Goal: Feedback & Contribution: Contribute content

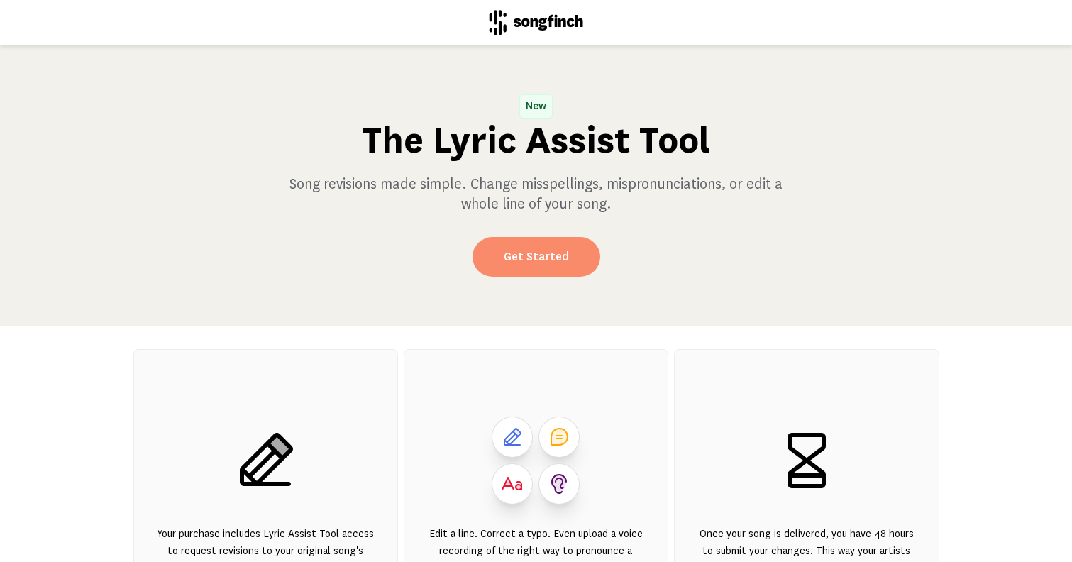
click at [559, 269] on link "Get Started" at bounding box center [537, 257] width 128 height 40
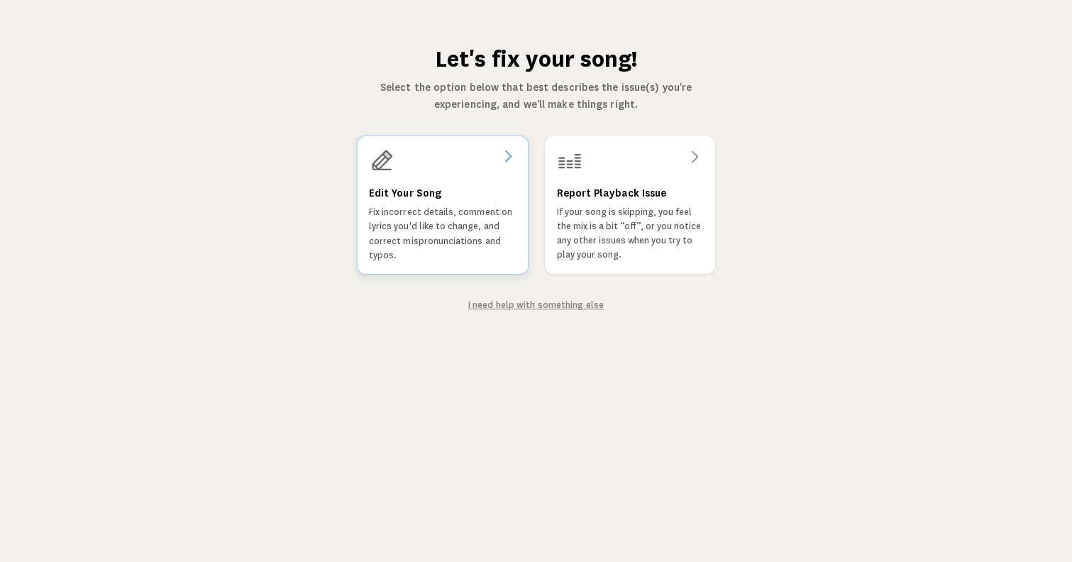
click at [434, 219] on p "Fix incorrect details, comment on lyrics you'd like to change, and correct misp…" at bounding box center [442, 233] width 148 height 57
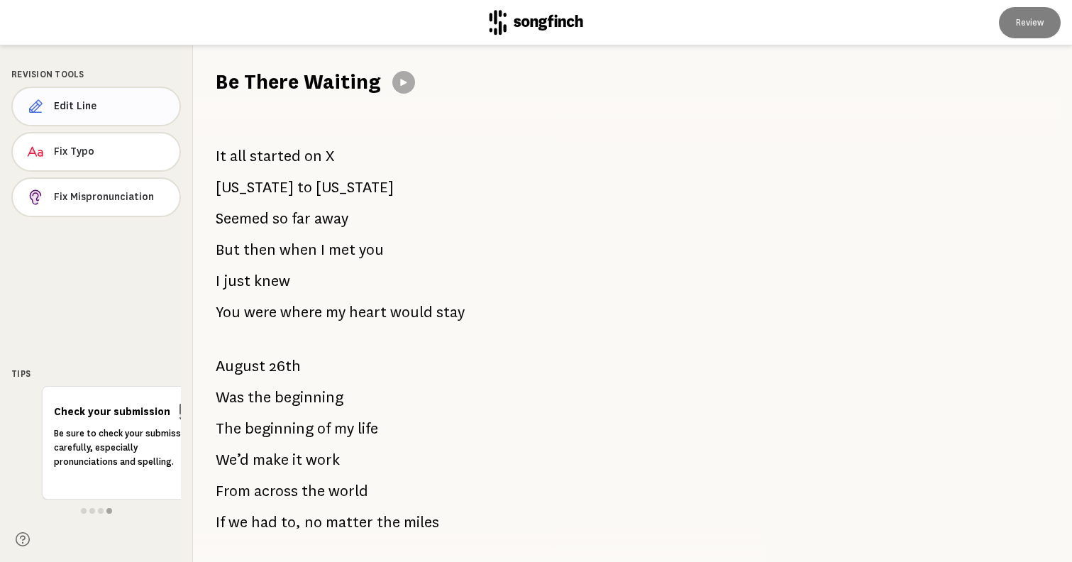
click at [121, 119] on button "Edit Line" at bounding box center [96, 107] width 170 height 40
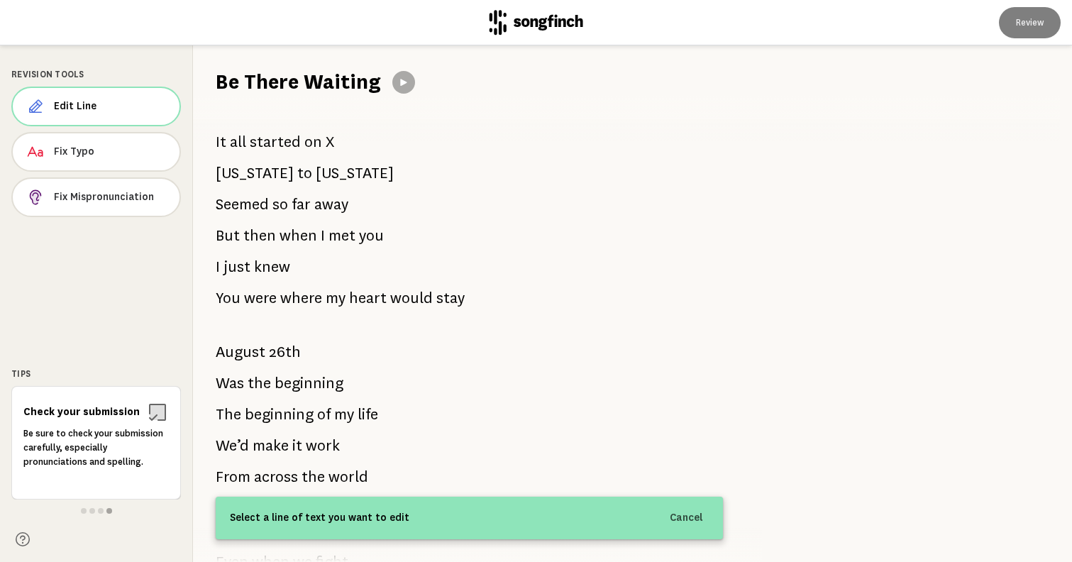
scroll to position [18, 0]
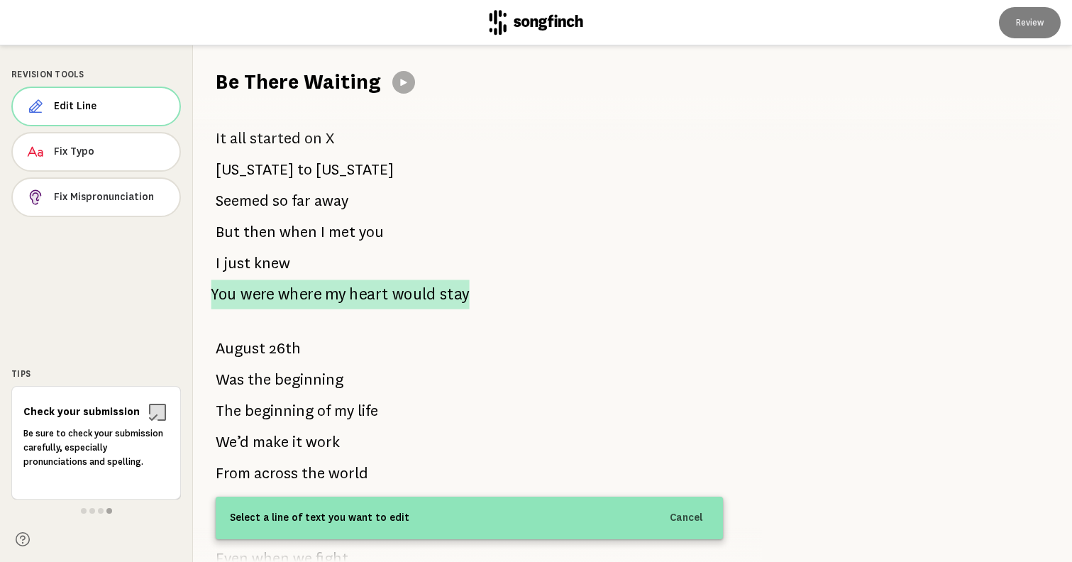
drag, startPoint x: 207, startPoint y: 133, endPoint x: 300, endPoint y: 290, distance: 182.3
click at [300, 290] on div "It all started on X [US_STATE] to [US_STATE] Seemed so far away But then when I…" at bounding box center [469, 330] width 553 height 466
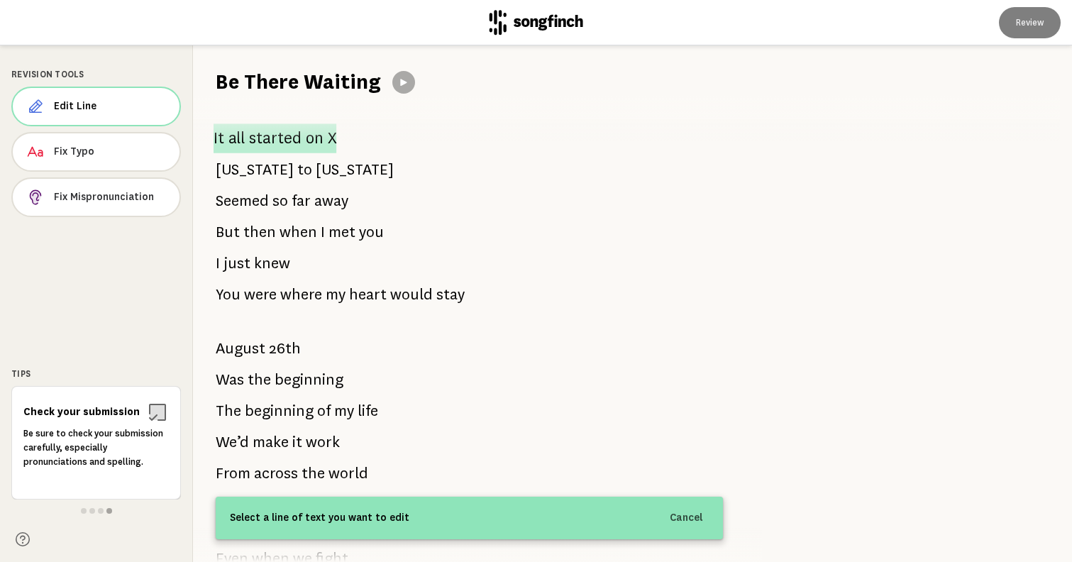
click at [300, 142] on p "It all started on X" at bounding box center [275, 138] width 123 height 30
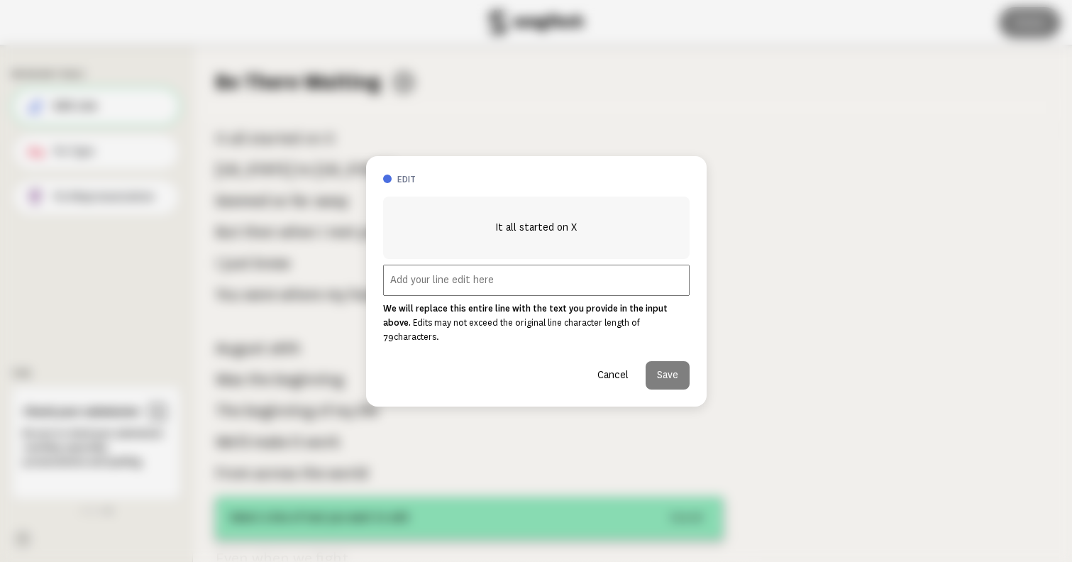
click at [525, 236] on span "It all started on X" at bounding box center [536, 227] width 82 height 17
click at [617, 368] on button "Cancel" at bounding box center [613, 375] width 54 height 28
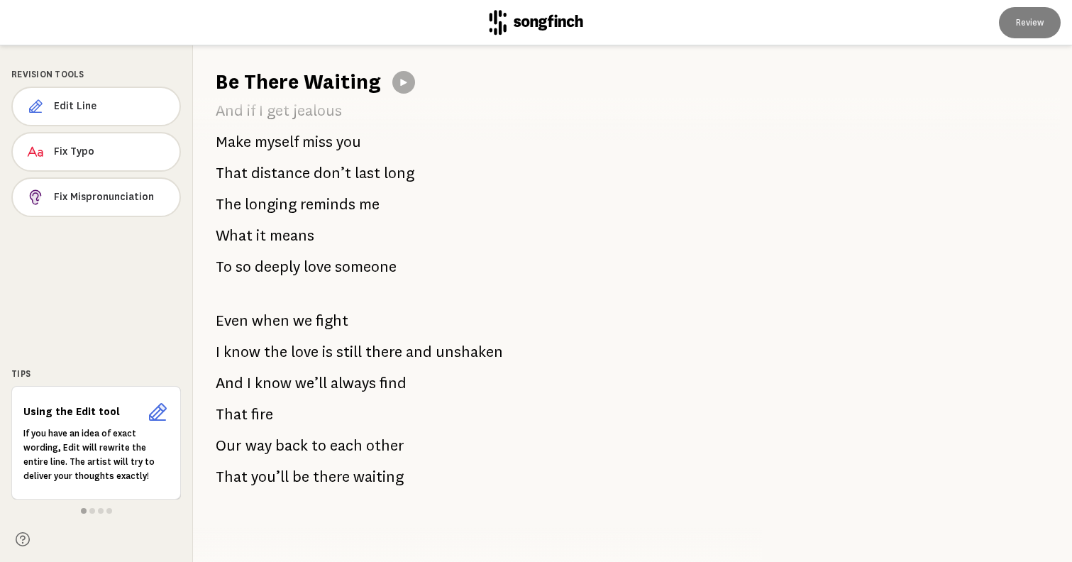
scroll to position [1505, 0]
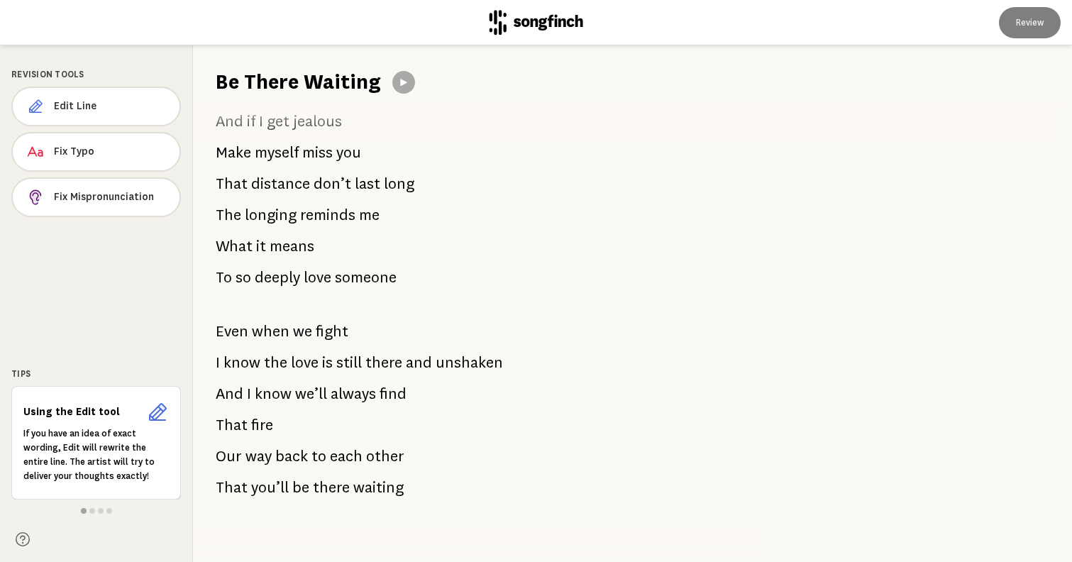
click at [163, 414] on icon at bounding box center [157, 412] width 23 height 23
click at [159, 414] on icon at bounding box center [157, 412] width 23 height 23
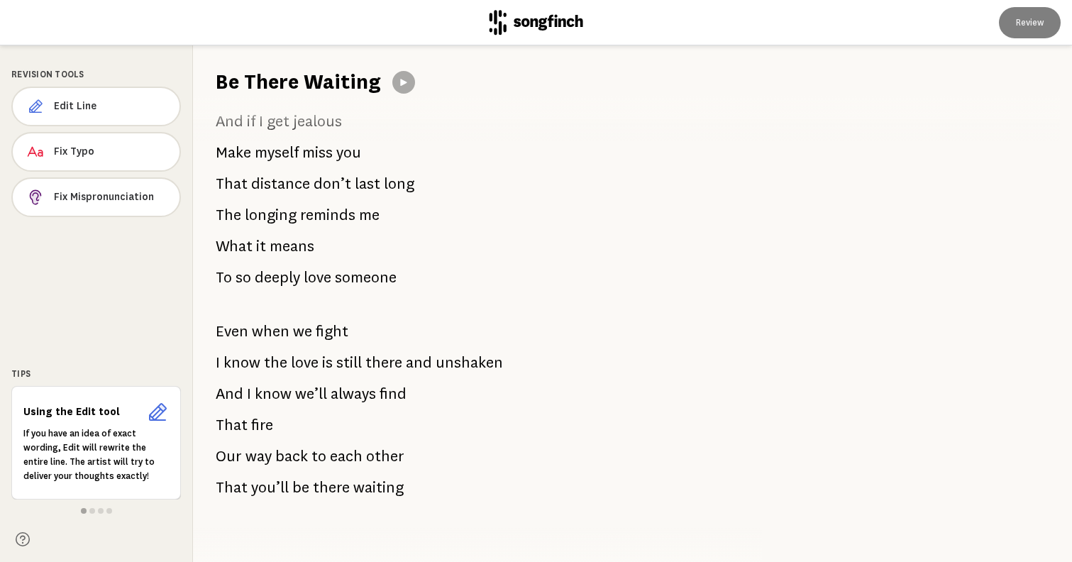
click at [159, 414] on icon at bounding box center [157, 412] width 23 height 23
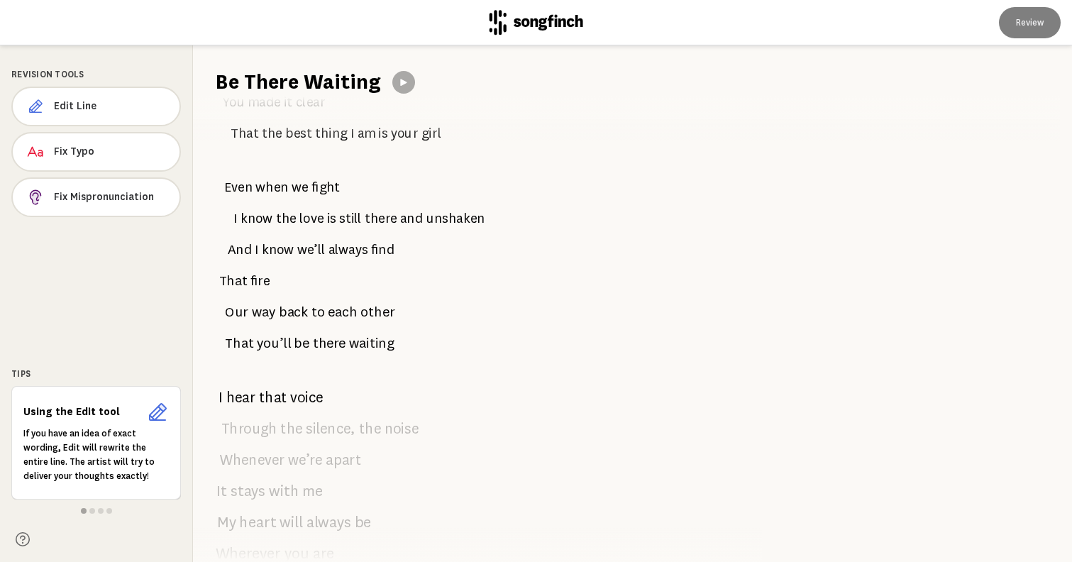
scroll to position [850, 0]
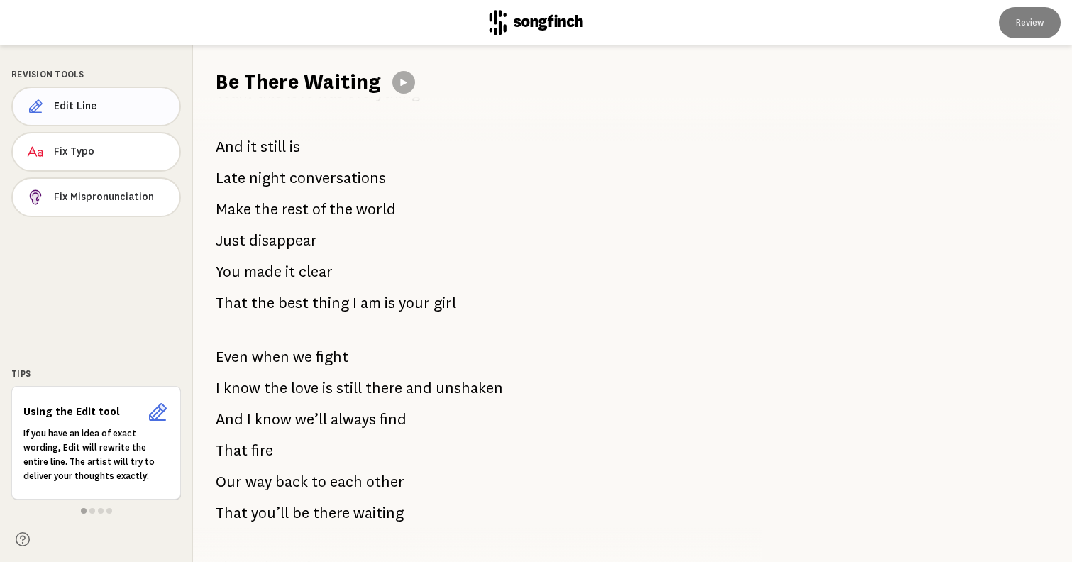
click at [131, 106] on span "Edit Line" at bounding box center [111, 106] width 114 height 14
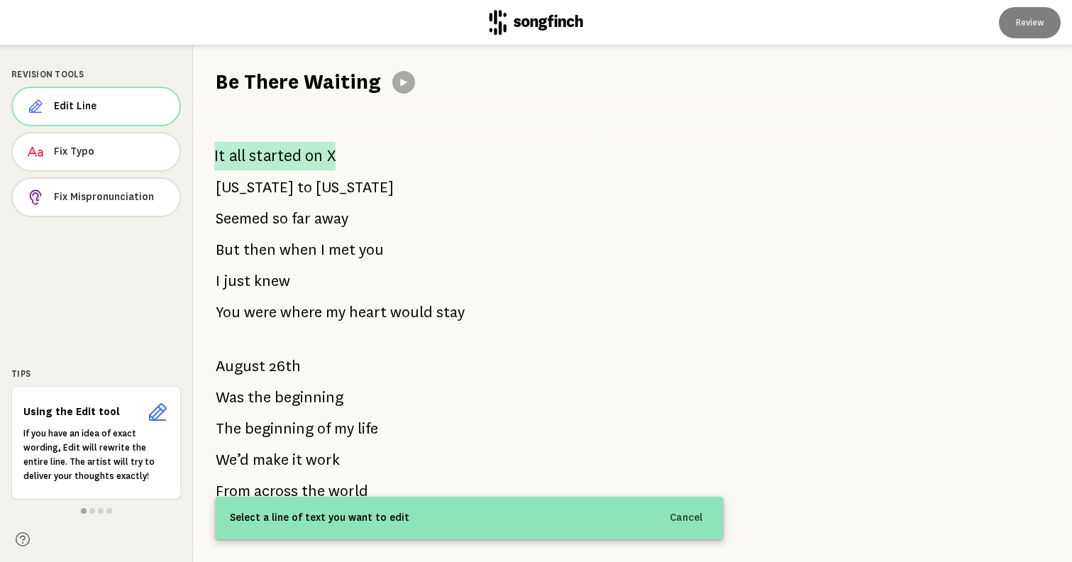
scroll to position [0, 0]
click at [277, 156] on span "started" at bounding box center [275, 156] width 53 height 29
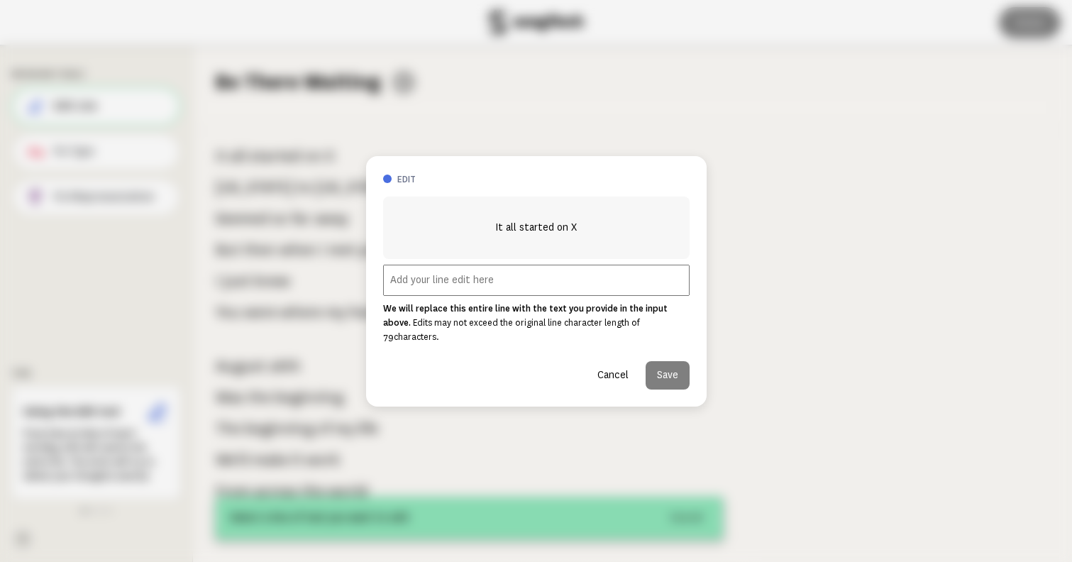
click at [407, 185] on h3 "edit" at bounding box center [543, 179] width 292 height 12
click at [534, 233] on span "It all started on X" at bounding box center [536, 227] width 82 height 17
click at [475, 288] on input "text" at bounding box center [536, 280] width 307 height 31
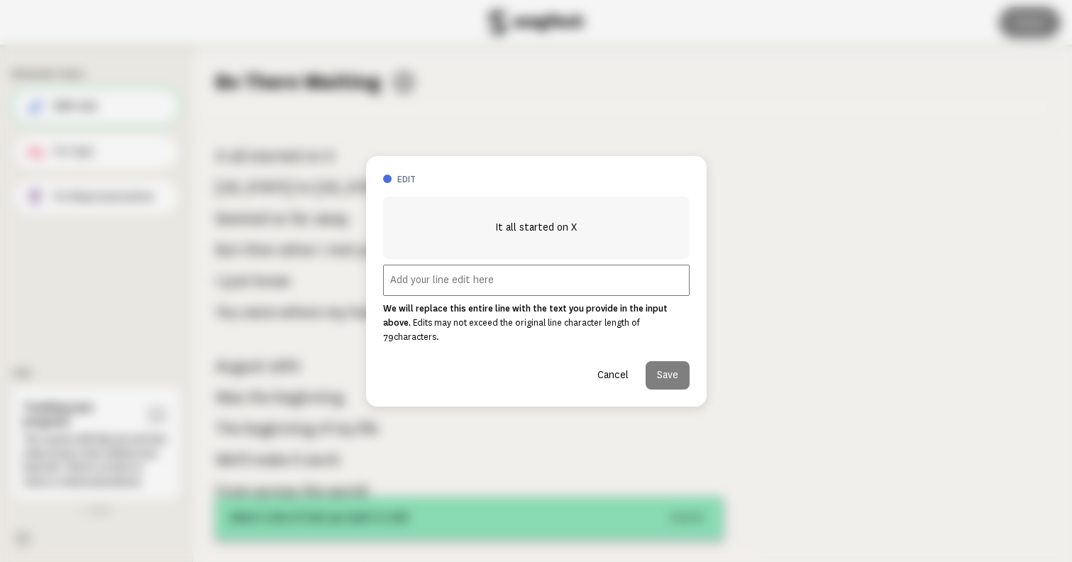
paste input "I still hear your voice when the night gets quiet,"
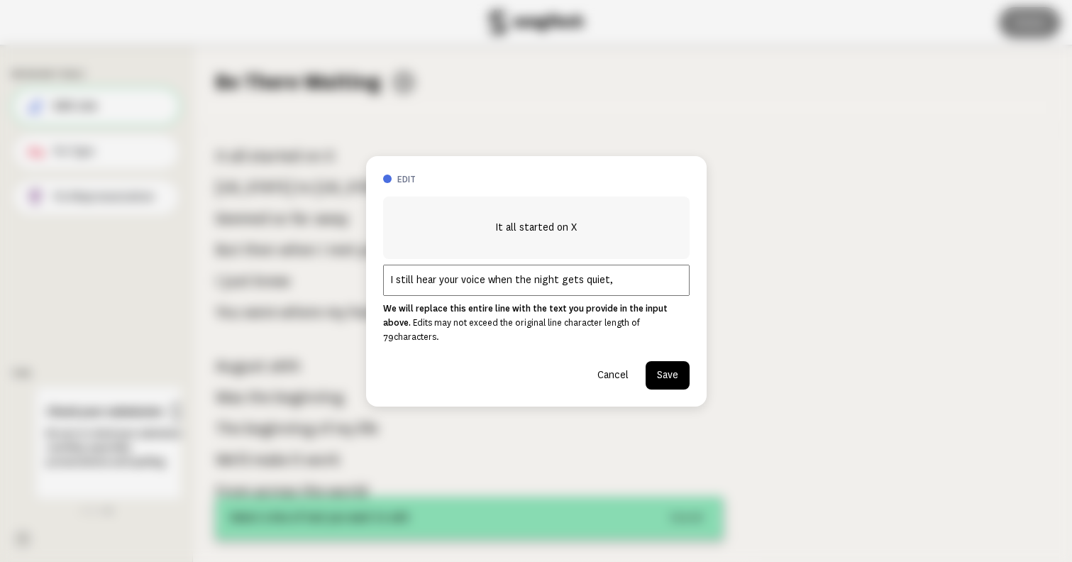
type input "I still hear your voice when the night gets quiet,"
click at [671, 369] on button "Save" at bounding box center [668, 375] width 44 height 28
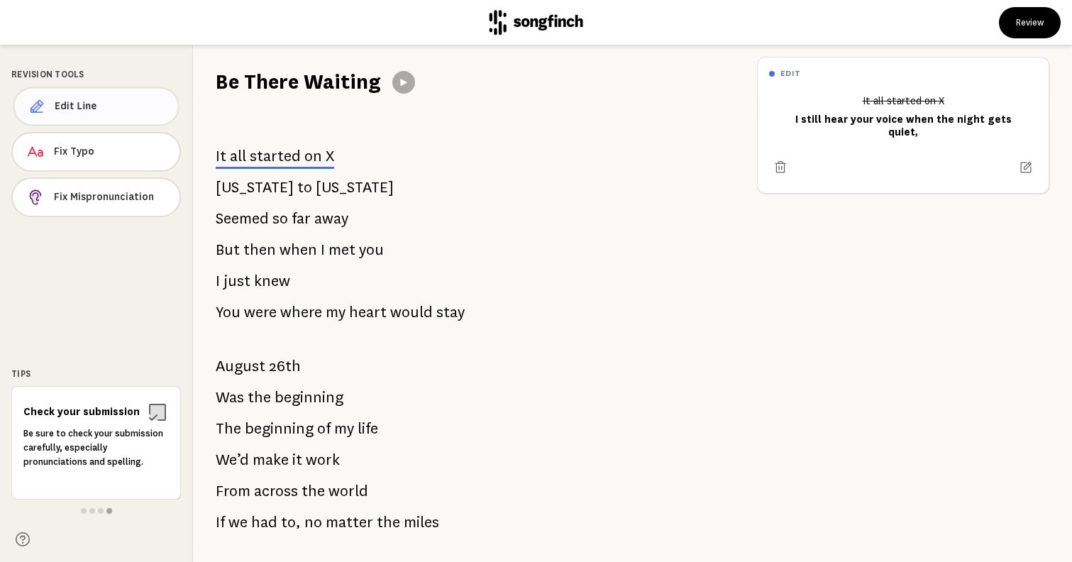
click at [82, 113] on span "Edit Line" at bounding box center [111, 106] width 112 height 14
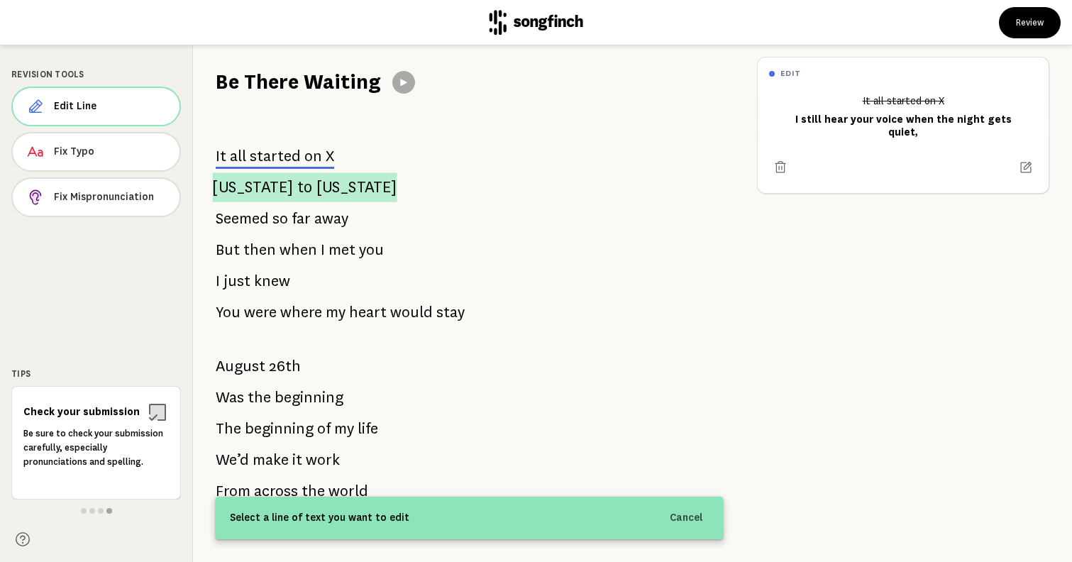
click at [243, 186] on span "[US_STATE]" at bounding box center [252, 186] width 81 height 29
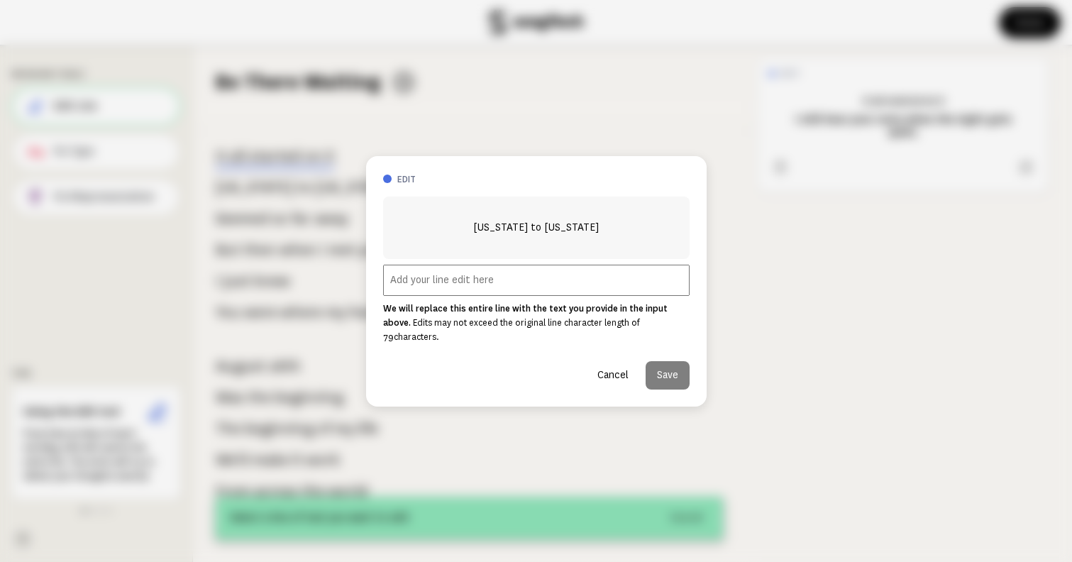
click at [495, 288] on input "text" at bounding box center [536, 280] width 307 height 31
paste input "Whispers in the dark, I can’t deny it."
type input "Whispers in the dark, I can’t deny it."
click at [679, 361] on button "Save" at bounding box center [668, 375] width 44 height 28
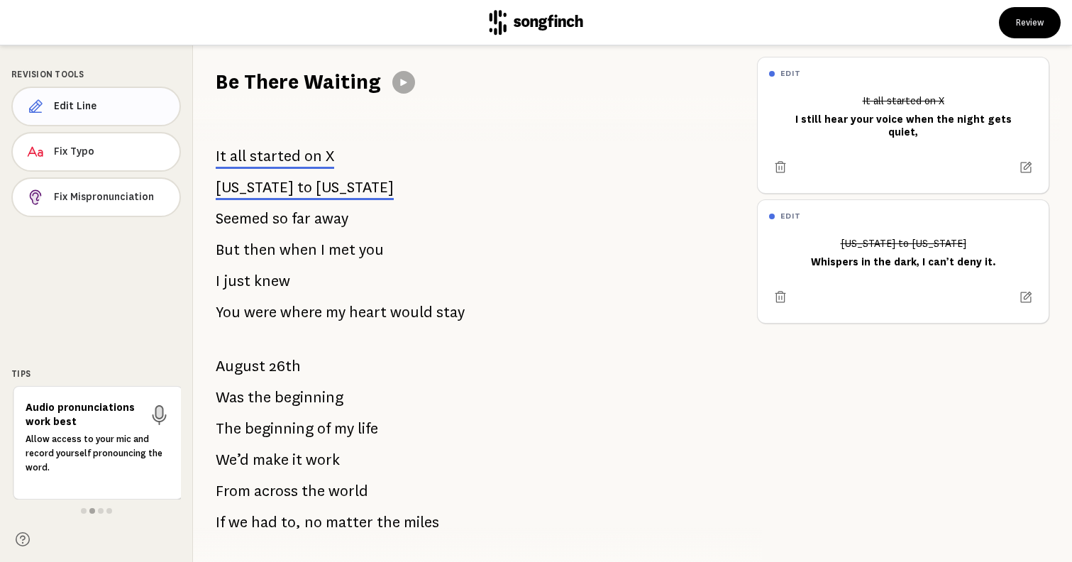
click at [79, 107] on span "Edit Line" at bounding box center [111, 106] width 114 height 14
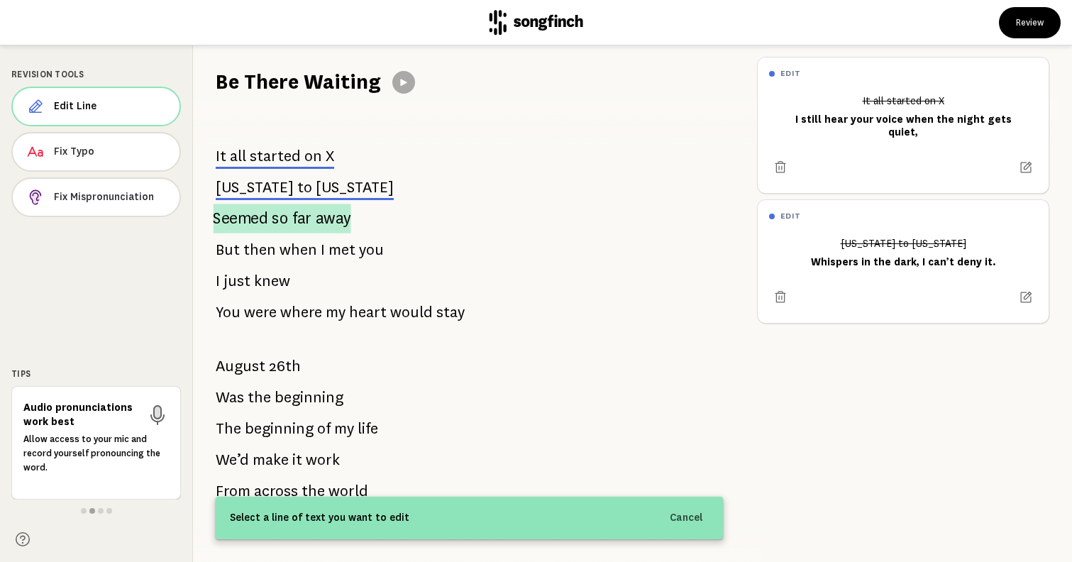
click at [248, 219] on span "Seemed" at bounding box center [240, 219] width 55 height 30
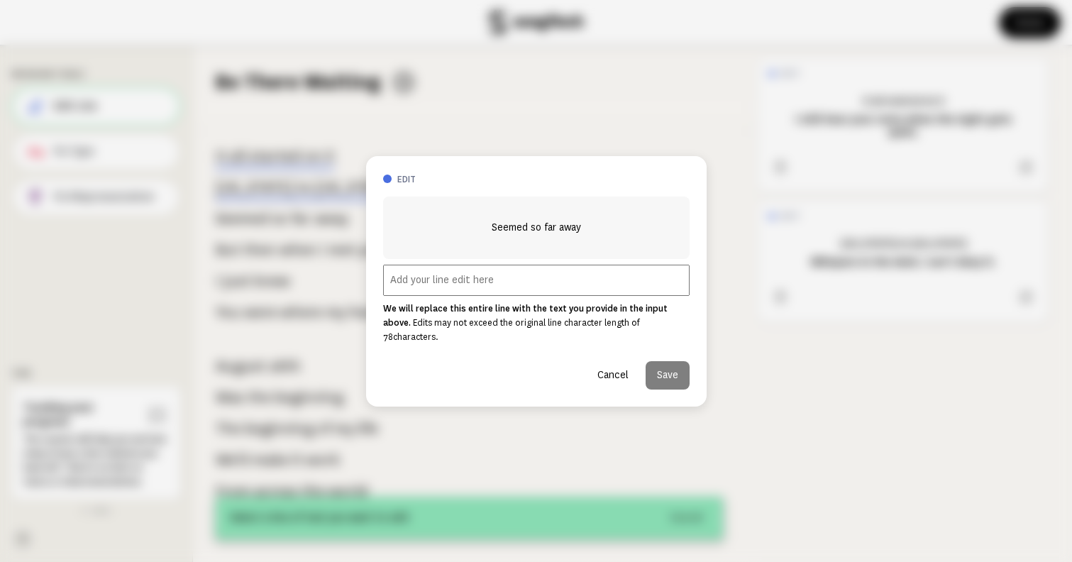
click at [476, 288] on input "text" at bounding box center [536, 280] width 307 height 31
paste input "Every word we said, it’s carved into my heart,"
type input "Every word we said, it’s carved into my heart,"
click at [666, 368] on button "Save" at bounding box center [668, 375] width 44 height 28
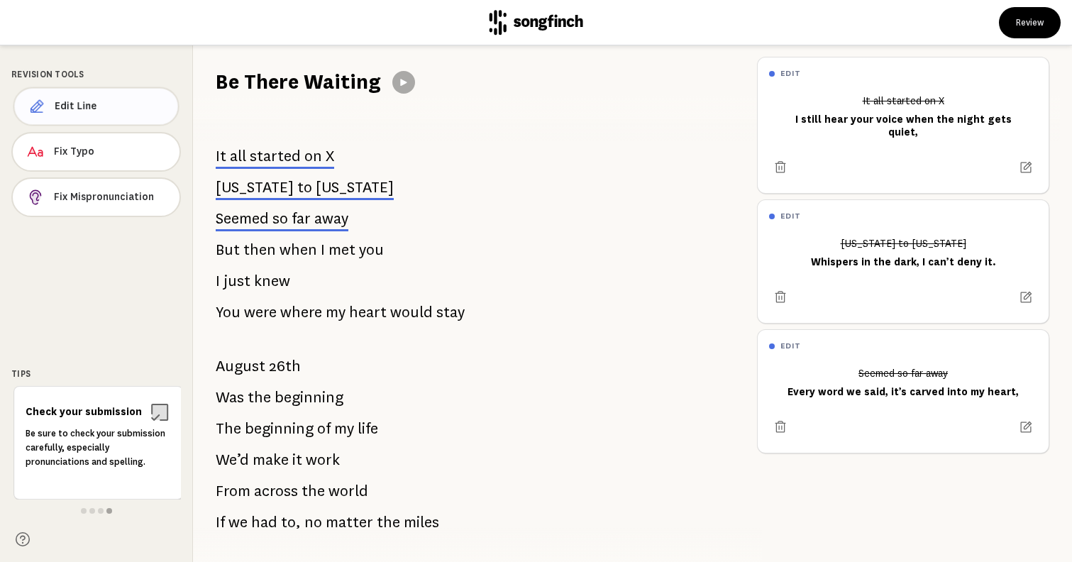
click at [106, 111] on span "Edit Line" at bounding box center [111, 106] width 112 height 14
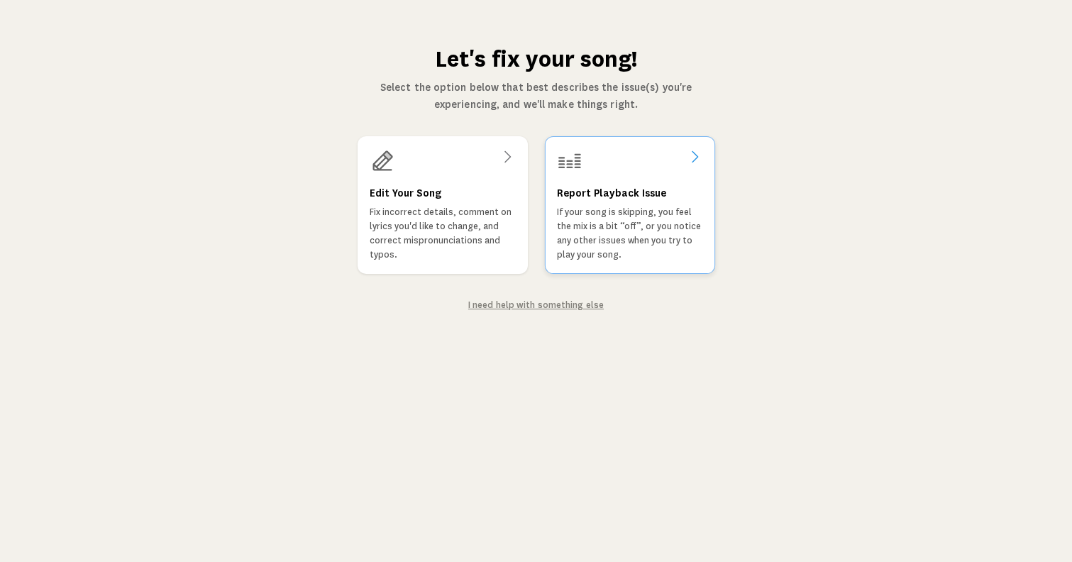
click at [624, 227] on p "If your song is skipping, you feel the mix is a bit “off”, or you notice any ot…" at bounding box center [629, 233] width 146 height 57
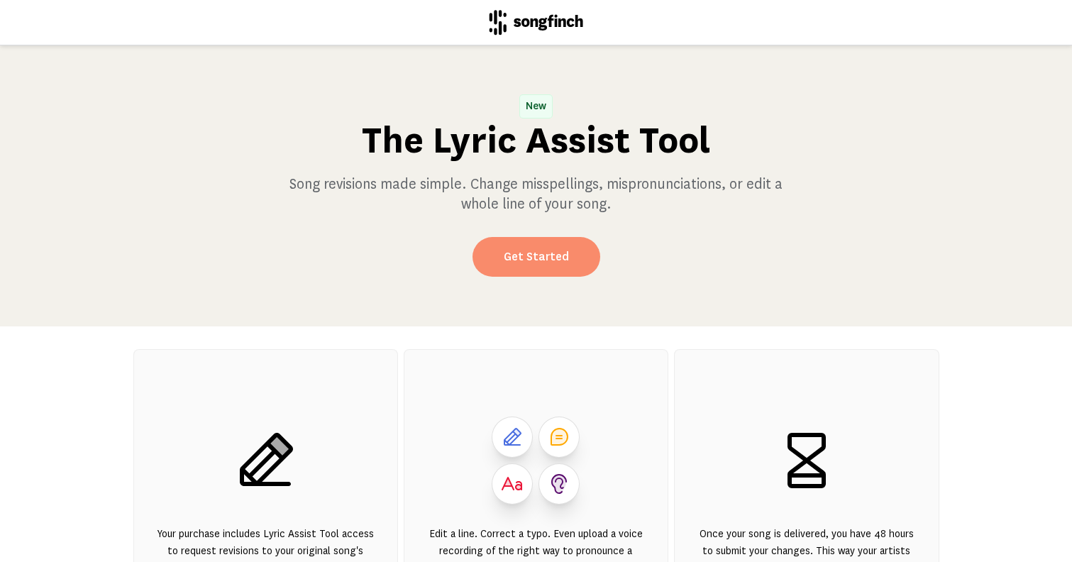
click at [550, 260] on link "Get Started" at bounding box center [537, 257] width 128 height 40
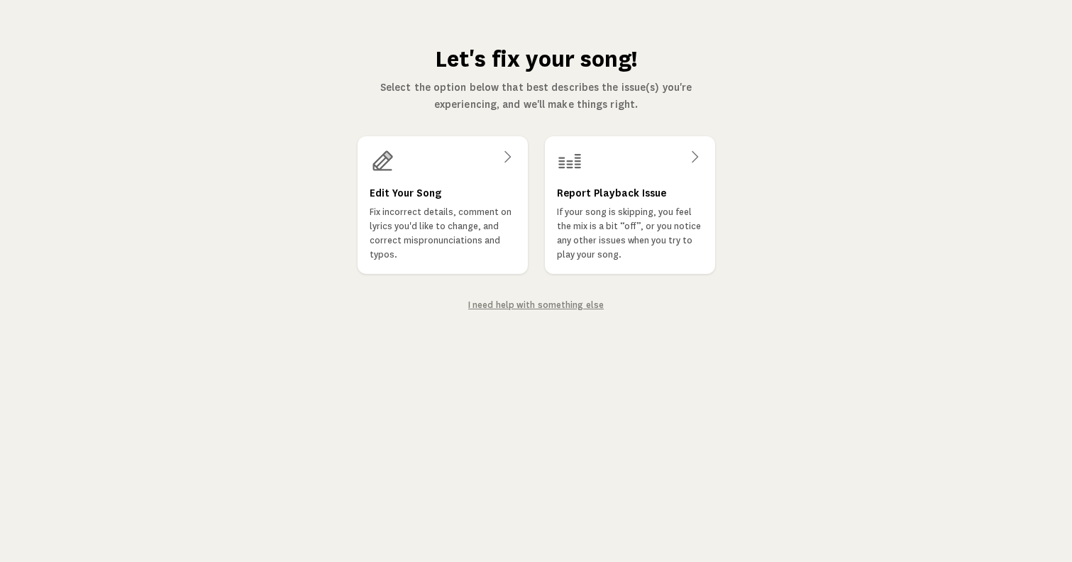
click at [540, 305] on link "I need help with something else" at bounding box center [536, 305] width 136 height 12
